Goal: Transaction & Acquisition: Obtain resource

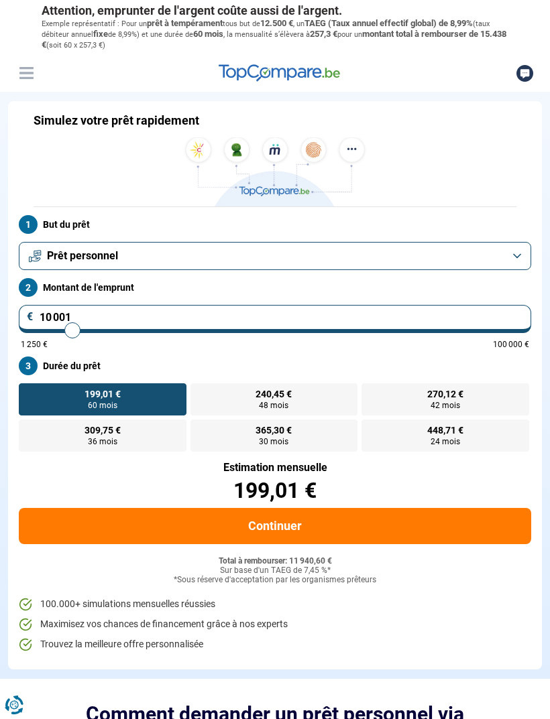
click at [513, 257] on button "Prêt personnel" at bounding box center [275, 256] width 512 height 28
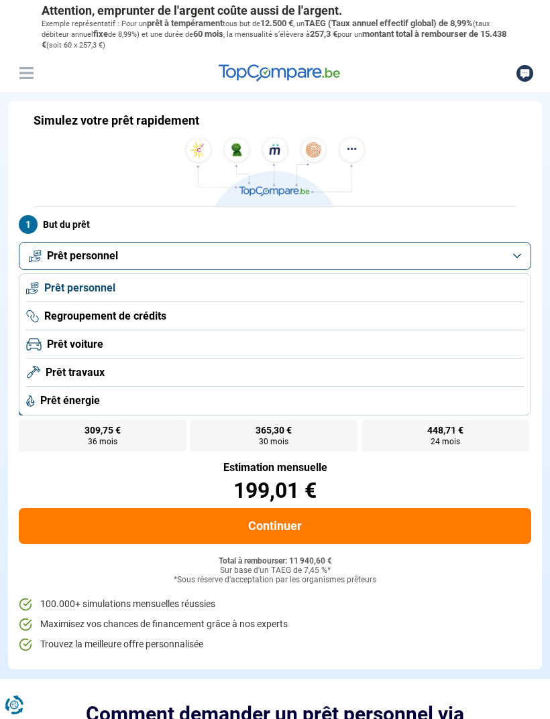
click at [449, 293] on li "Prêt personnel" at bounding box center [274, 288] width 497 height 28
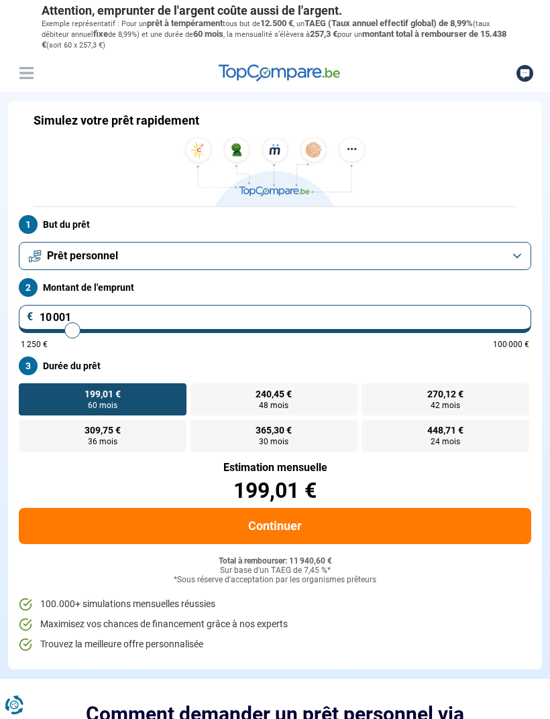
type input "7 750"
type input "7750"
type input "7 500"
type input "7500"
type input "7 250"
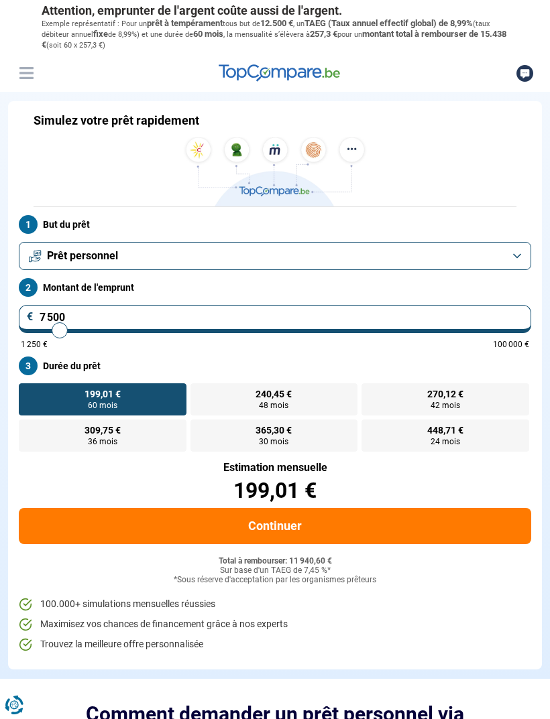
type input "7250"
type input "6 750"
type input "6750"
type input "6 500"
type input "6500"
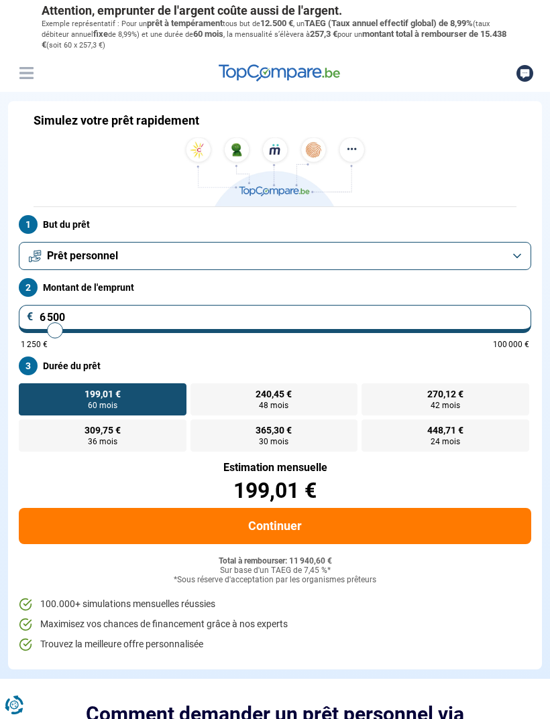
type input "6 250"
type input "6250"
type input "6 000"
type input "6000"
type input "5 750"
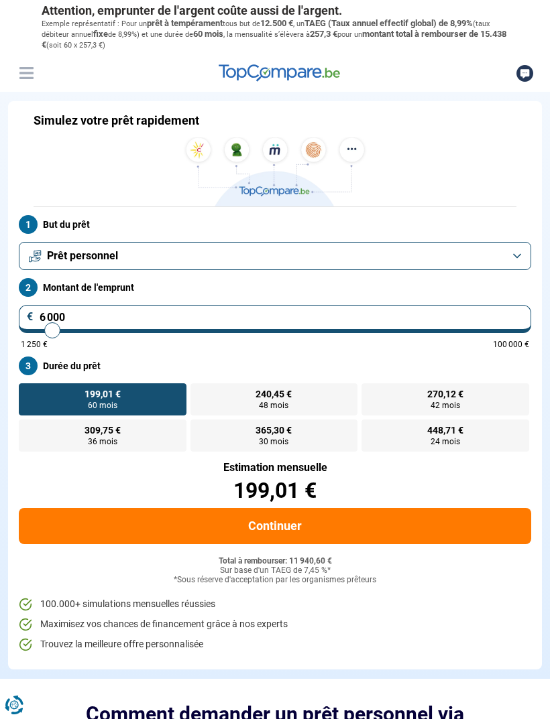
type input "5750"
type input "5 500"
type input "5500"
type input "5 250"
type input "5250"
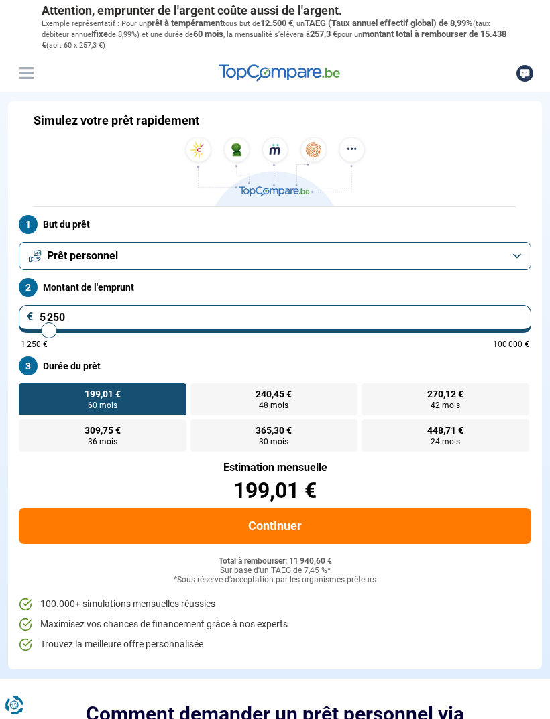
type input "5 000"
type input "5000"
type input "4 750"
type input "4750"
type input "4 500"
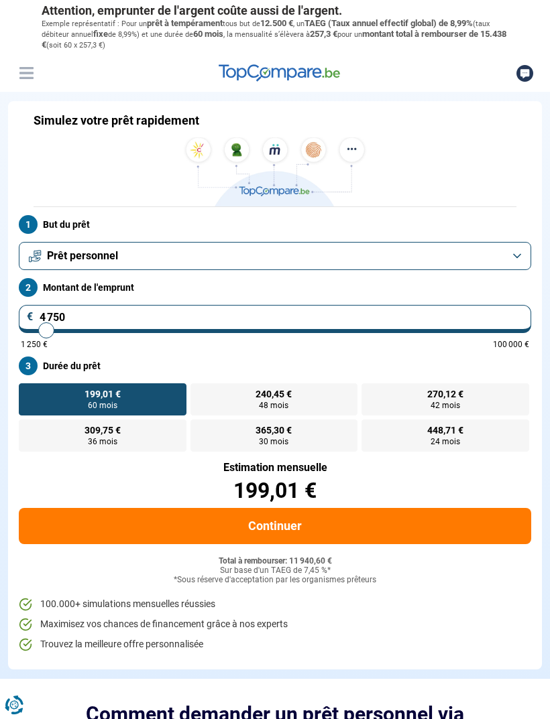
type input "4500"
type input "4 250"
type input "4250"
radio input "true"
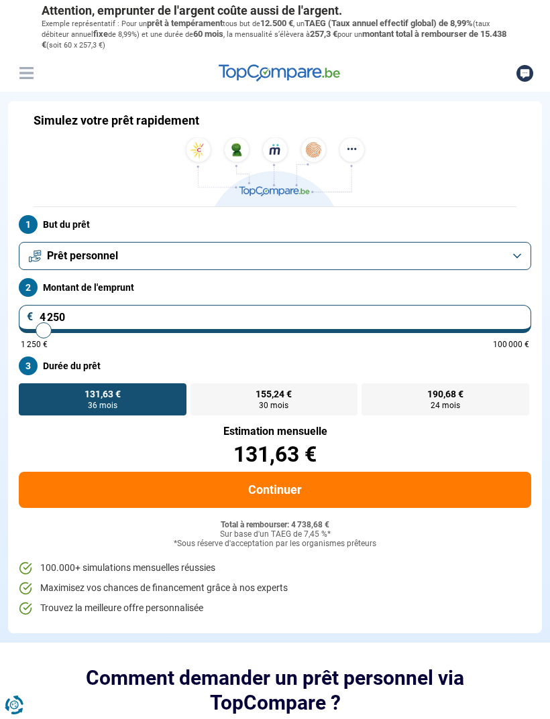
type input "3 500"
type input "3500"
type input "3 250"
type input "3250"
type input "2 750"
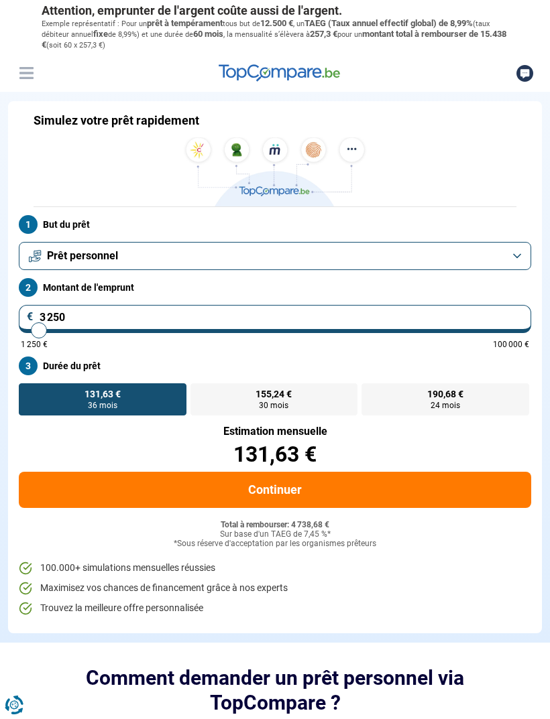
type input "2750"
type input "2 250"
type input "2250"
type input "1 500"
type input "1500"
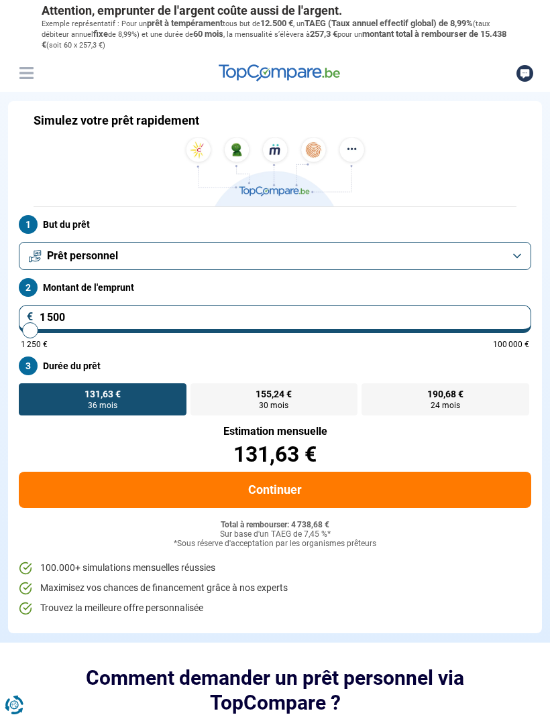
type input "1 250"
type input "1250"
radio input "true"
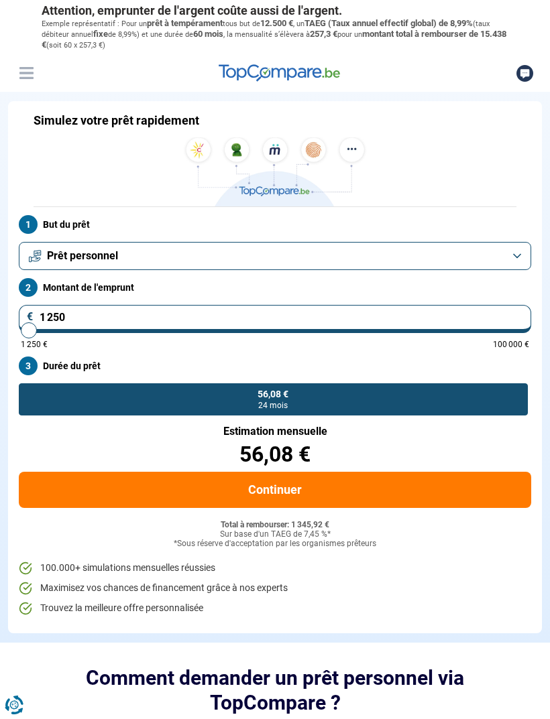
type input "1 500"
type input "1500"
type input "1 750"
type input "1750"
type input "2 000"
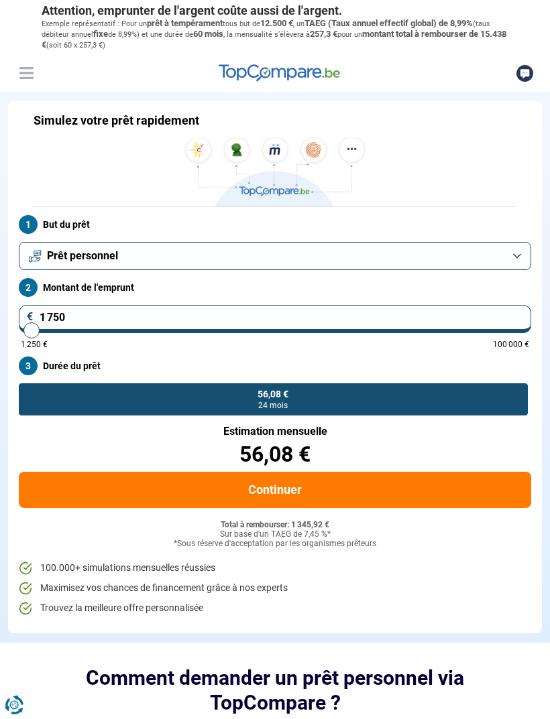
type input "2000"
type input "2 250"
type input "2250"
type input "2 500"
type input "2500"
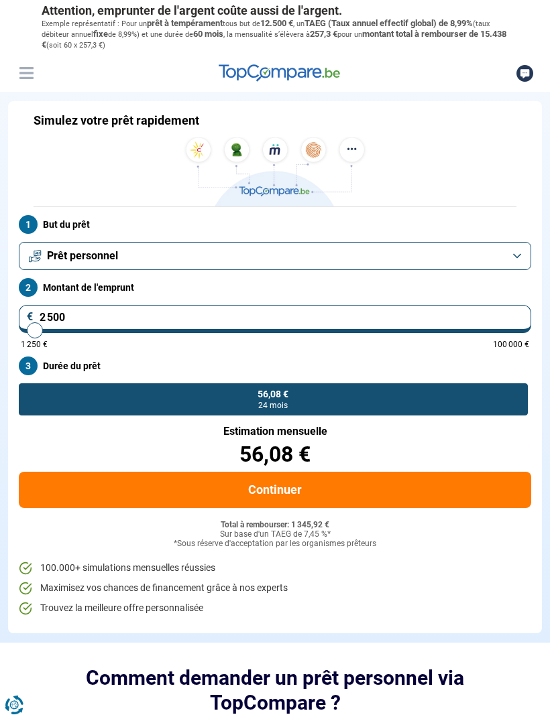
type input "2 750"
type input "2750"
type input "2 500"
type input "2500"
type input "2 250"
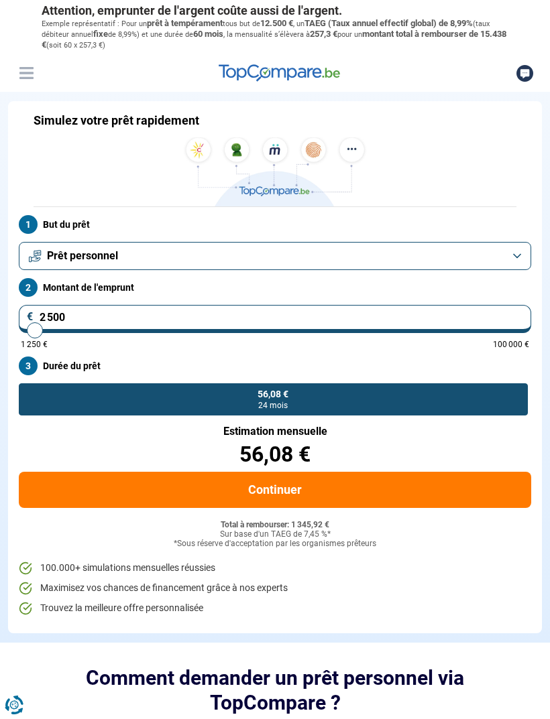
type input "2250"
type input "2 000"
type input "2000"
type input "1 750"
type input "1750"
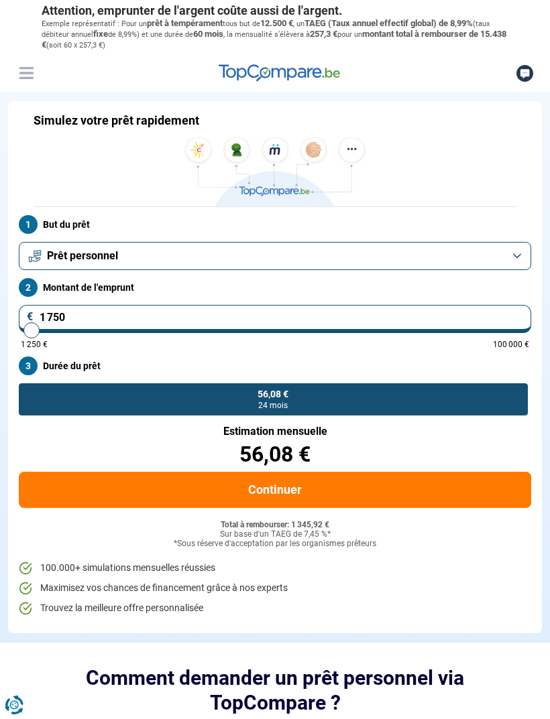
type input "1 500"
type input "1500"
type input "1 250"
type input "1250"
type input "1 500"
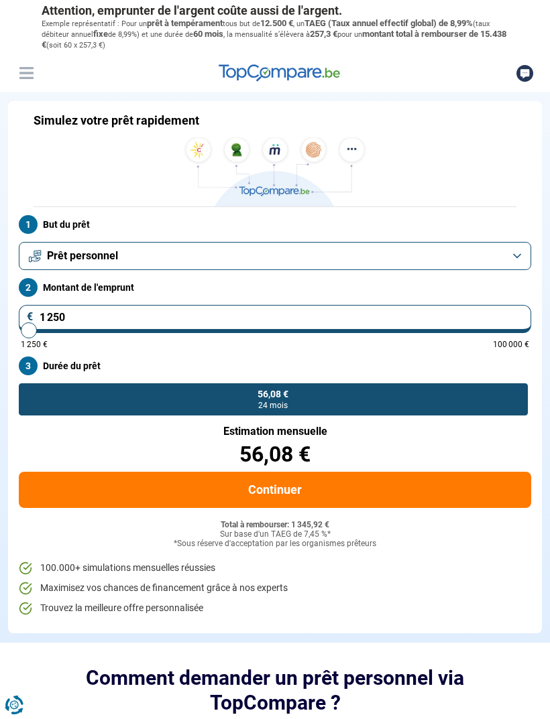
type input "1500"
type input "1 750"
type input "1750"
type input "1 250"
type input "1250"
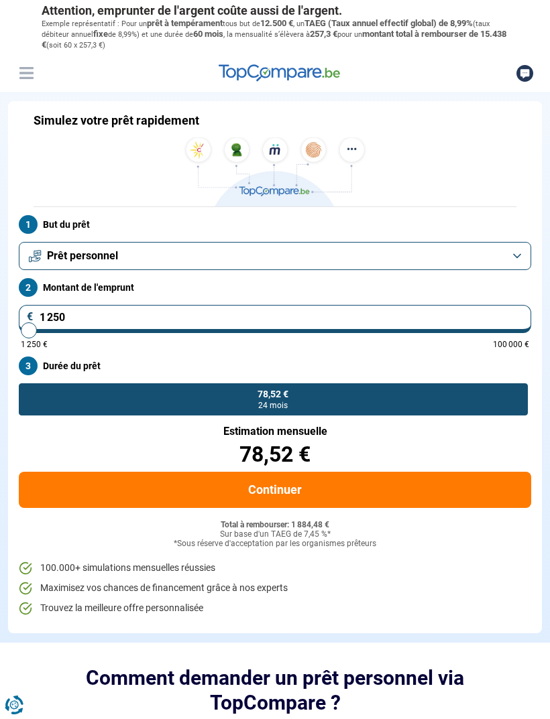
type input "1 500"
type input "1500"
type input "1 250"
type input "1250"
type input "1 500"
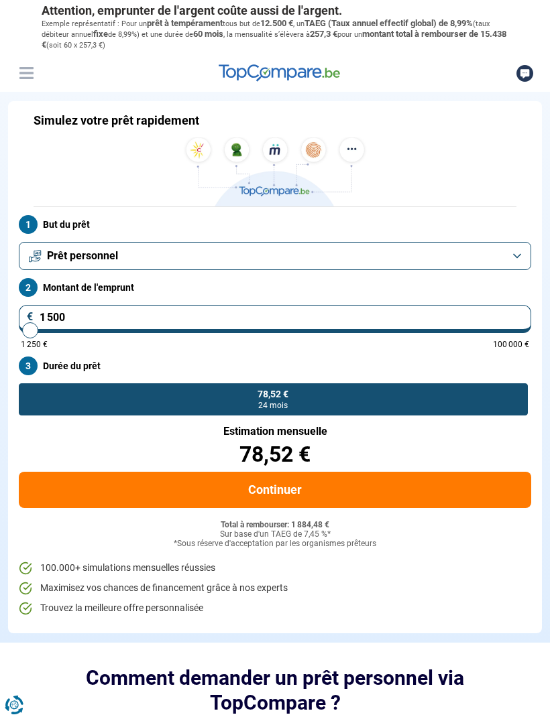
type input "1500"
click at [359, 407] on label "67,30 € 24 mois" at bounding box center [273, 399] width 509 height 32
click at [27, 392] on input "67,30 € 24 mois" at bounding box center [23, 387] width 9 height 9
click at [285, 407] on span "24 mois" at bounding box center [272, 405] width 29 height 8
click at [27, 392] on input "67,30 € 24 mois" at bounding box center [23, 387] width 9 height 9
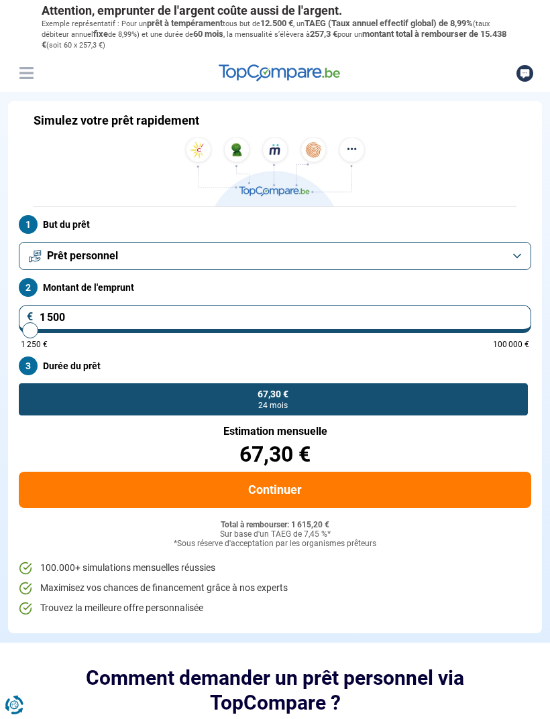
click at [315, 499] on button "Continuer" at bounding box center [275, 490] width 512 height 36
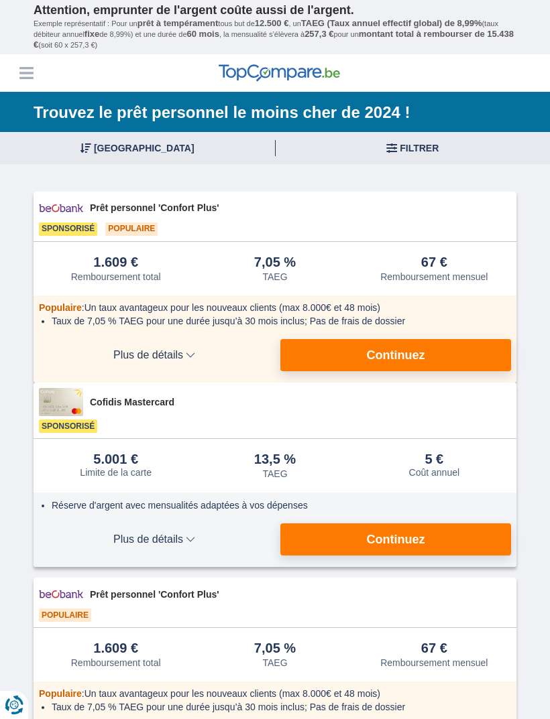
click at [444, 363] on button "Continuez" at bounding box center [395, 355] width 231 height 32
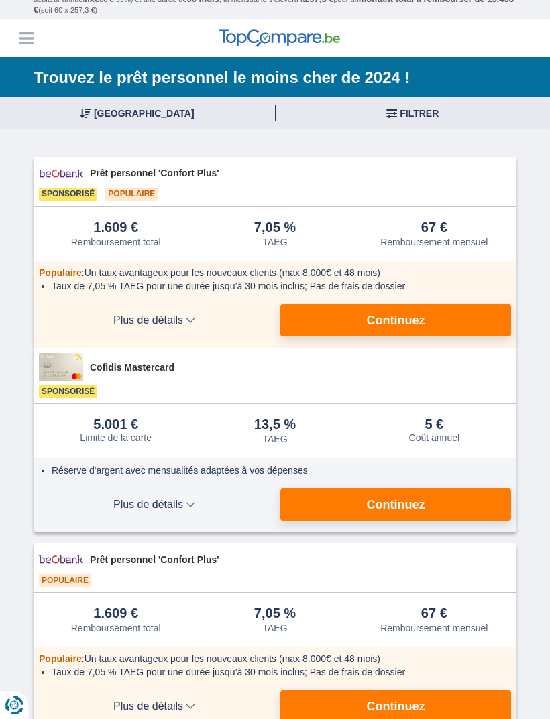
click at [168, 389] on div "Cofidis Mastercard Sponsorisé" at bounding box center [275, 376] width 482 height 56
